Goal: Information Seeking & Learning: Find specific fact

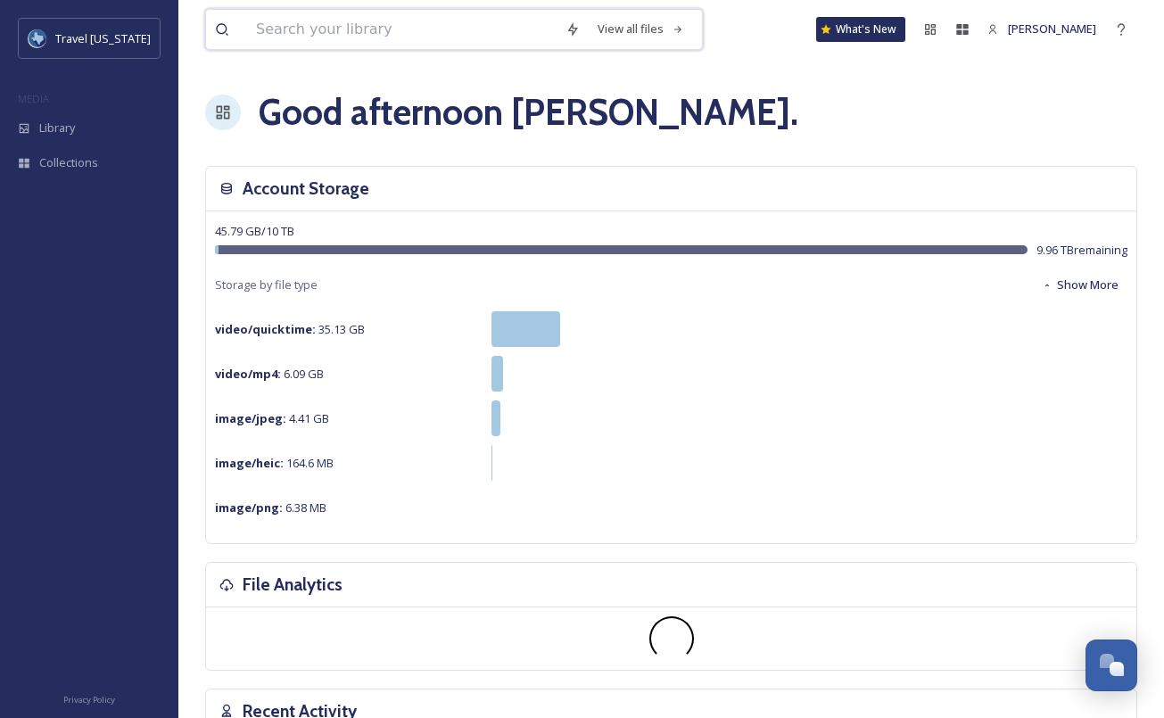
click at [279, 37] on input at bounding box center [402, 29] width 310 height 39
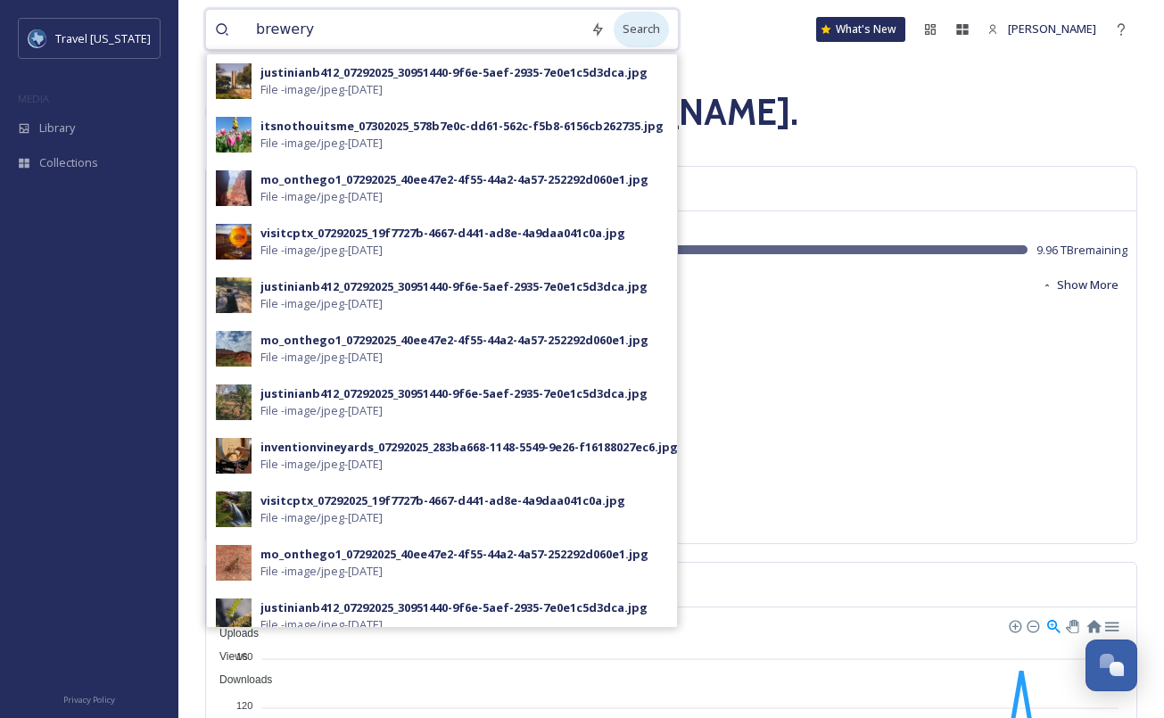
type input "brewery"
click at [632, 23] on div "Search" at bounding box center [641, 29] width 55 height 35
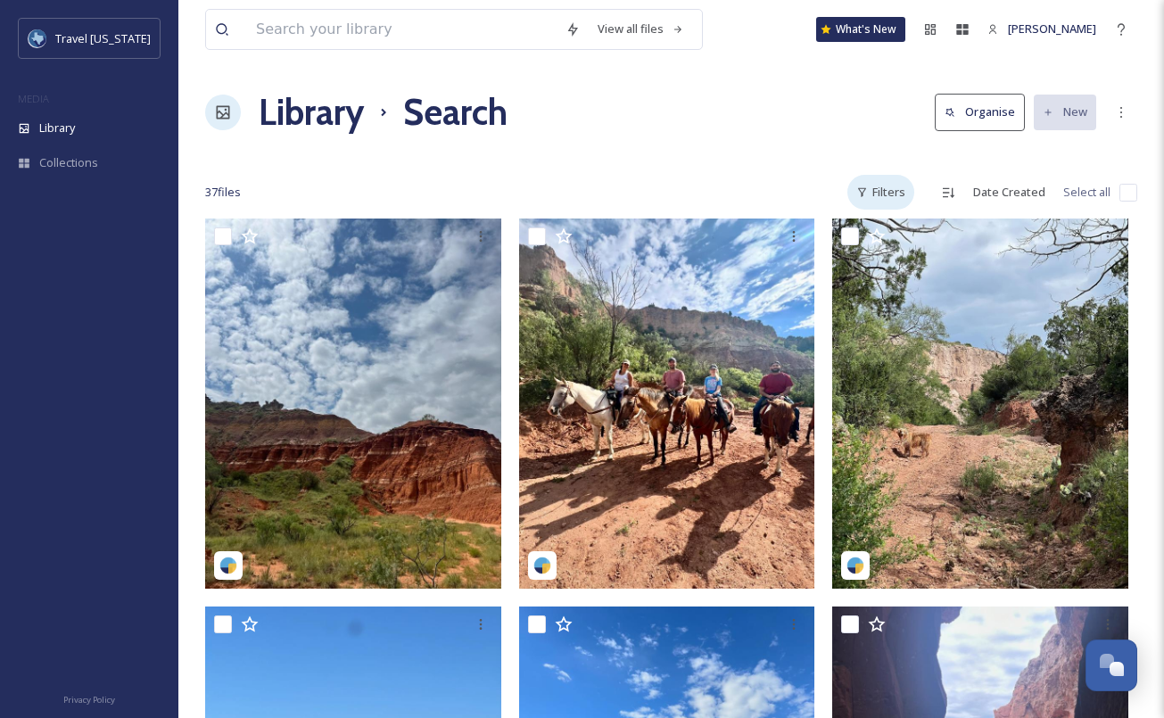
click at [900, 193] on div "Filters" at bounding box center [880, 192] width 67 height 35
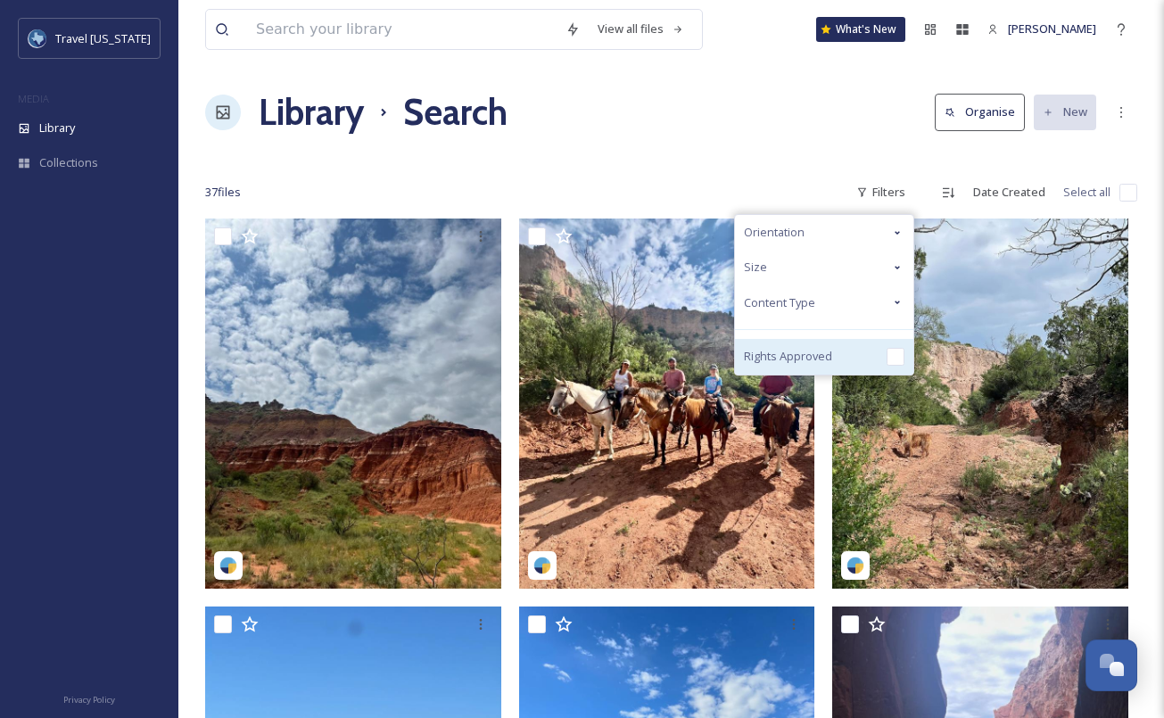
click at [901, 358] on input "checkbox" at bounding box center [896, 357] width 18 height 18
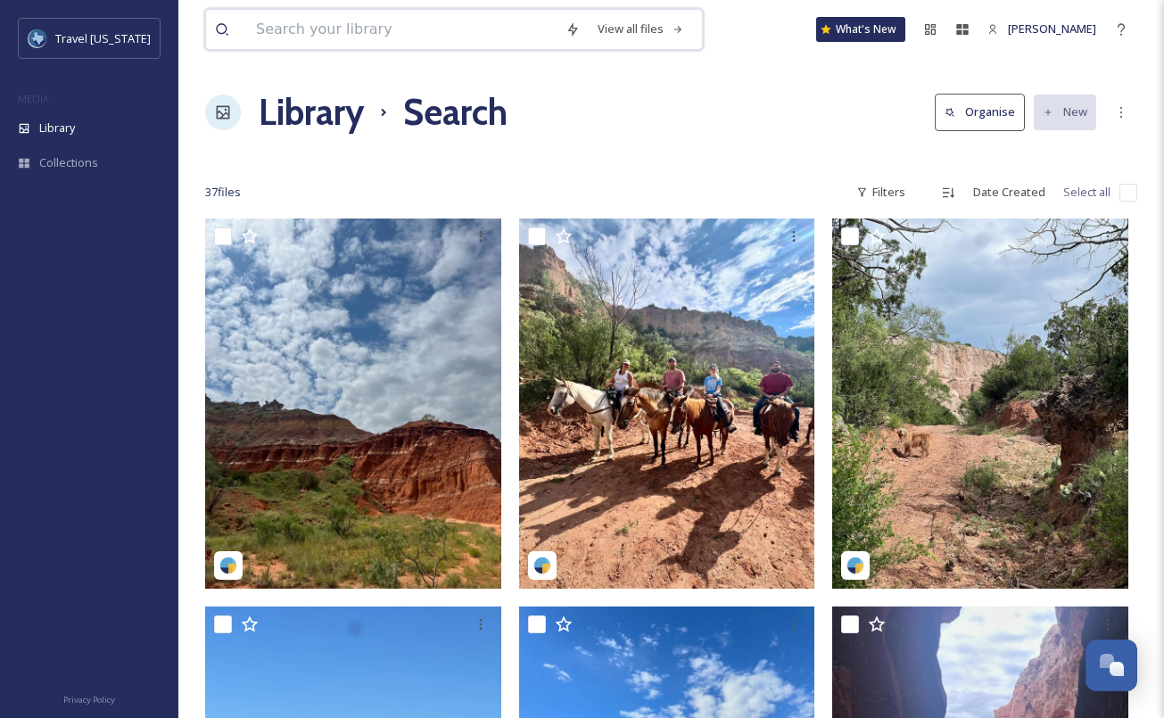
click at [298, 32] on input at bounding box center [402, 29] width 310 height 39
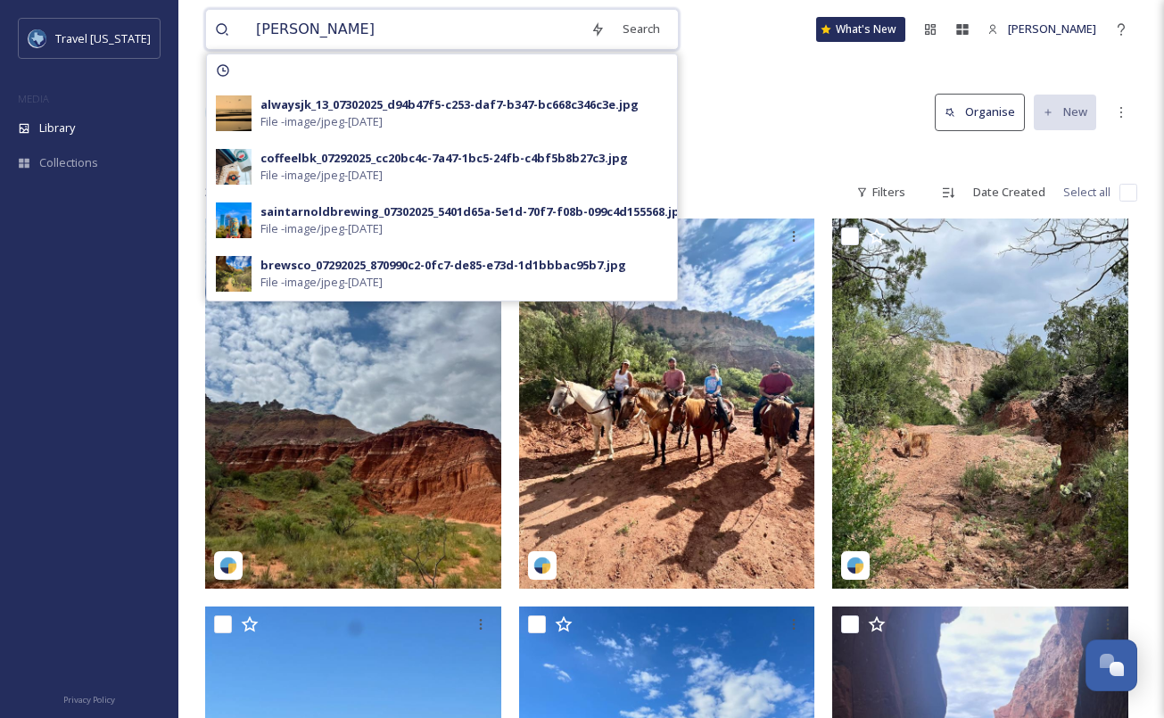
type input "brewery"
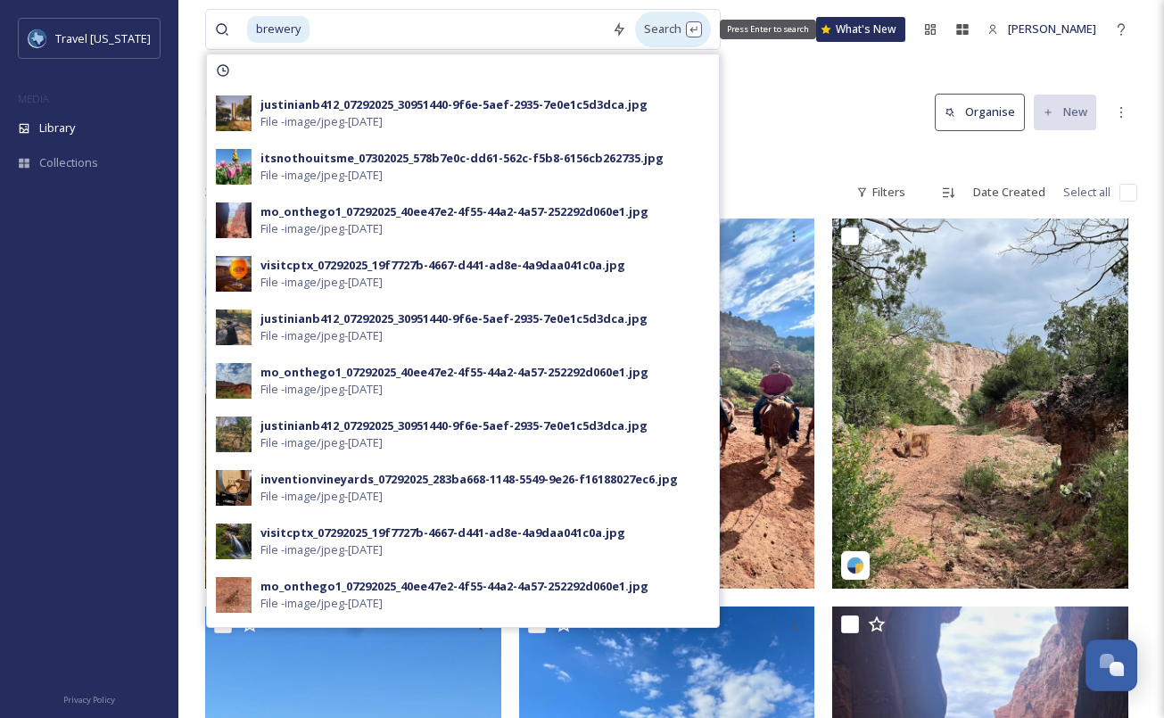
click at [653, 29] on div "Search Press Enter to search" at bounding box center [673, 29] width 76 height 35
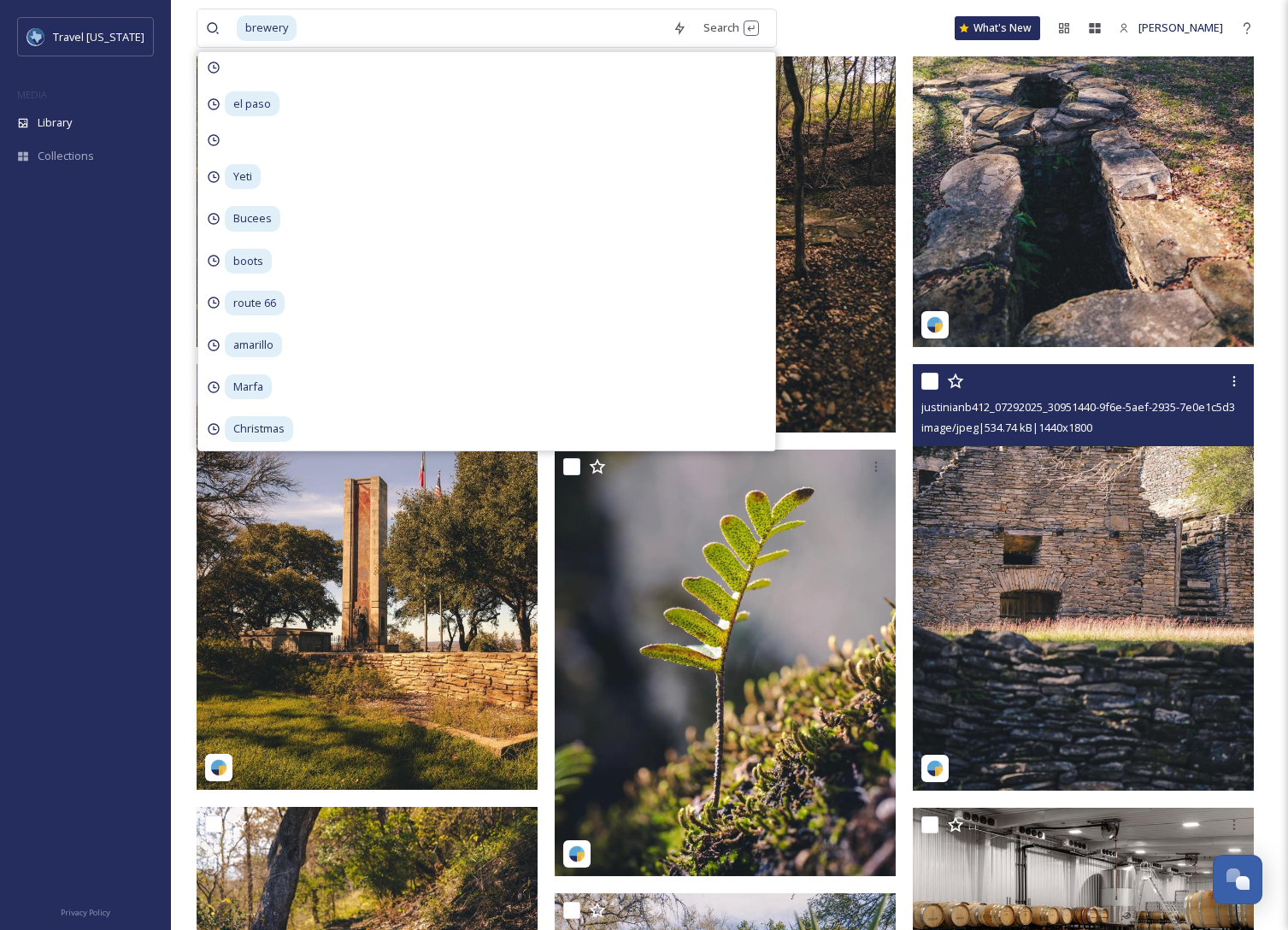
scroll to position [2367, 0]
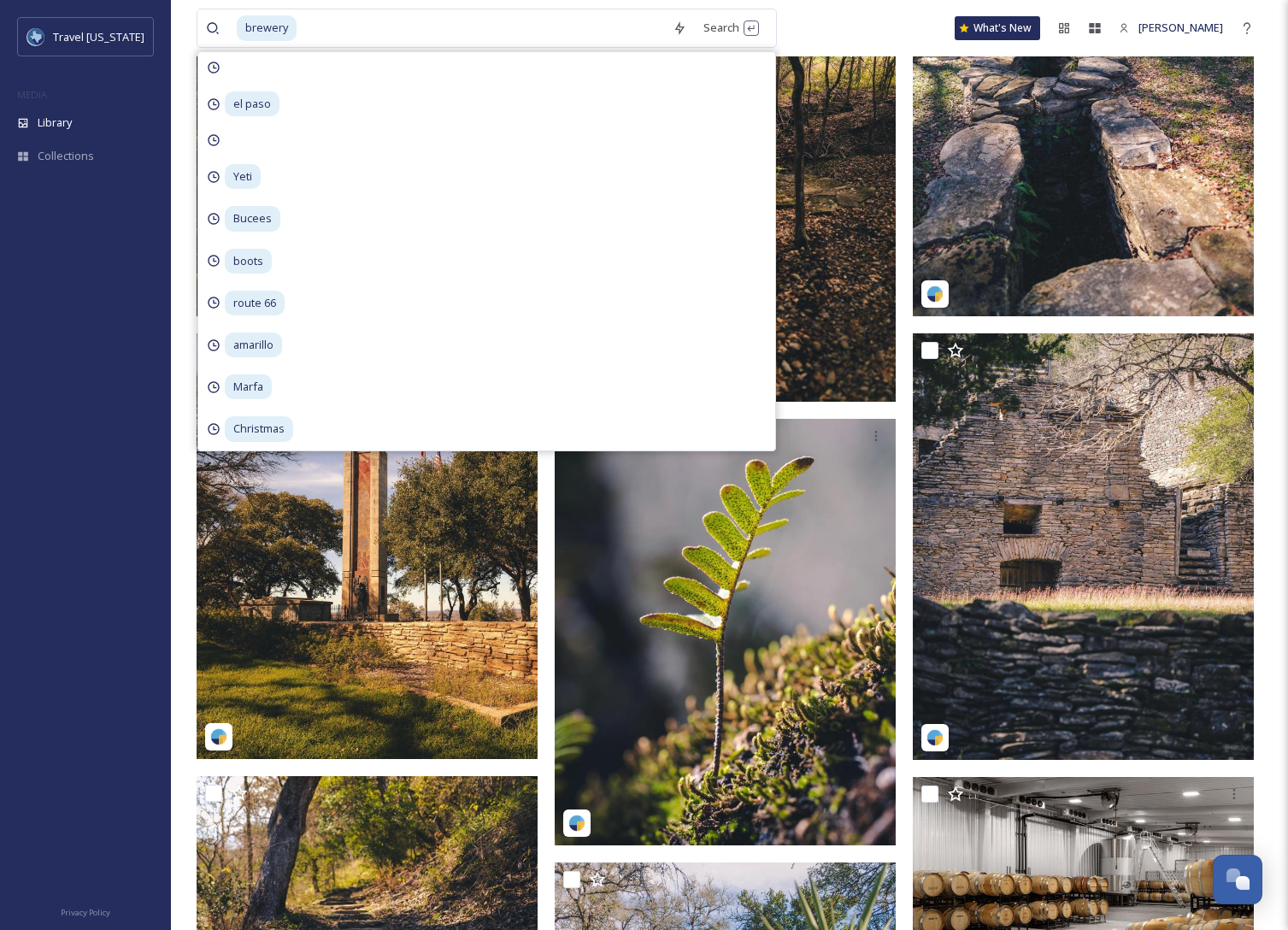
click at [136, 615] on div at bounding box center [85, 546] width 171 height 694
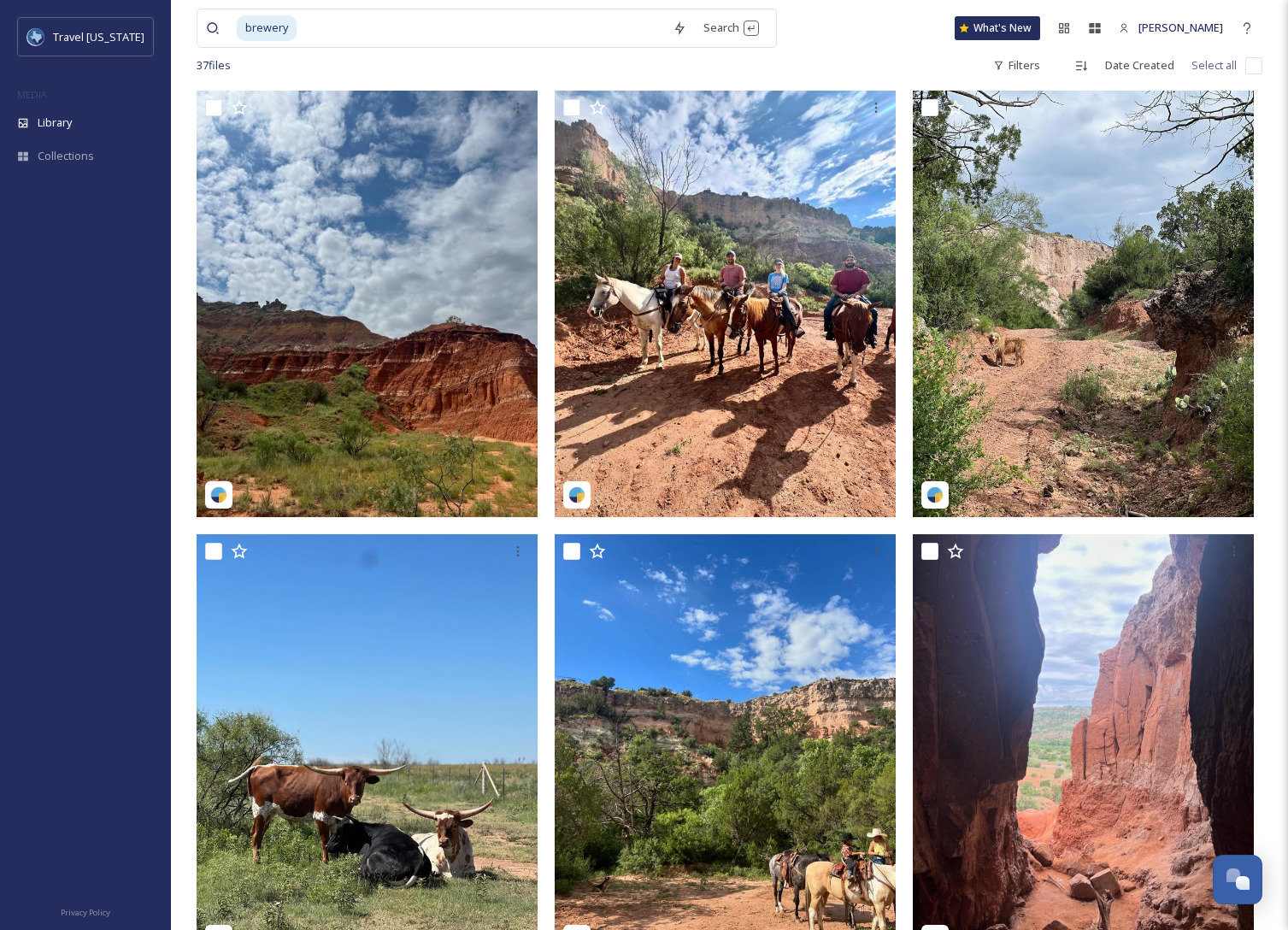
scroll to position [0, 0]
